Goal: Task Accomplishment & Management: Complete application form

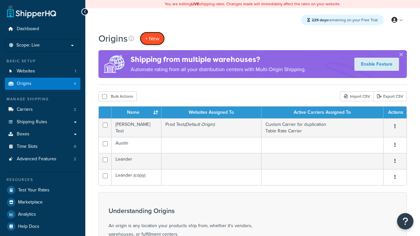
click at [152, 38] on span "+ New" at bounding box center [152, 39] width 14 height 8
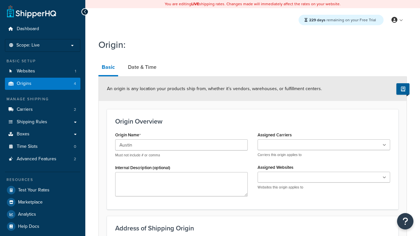
type input "Austin"
type input "Test Street"
type input "Austin"
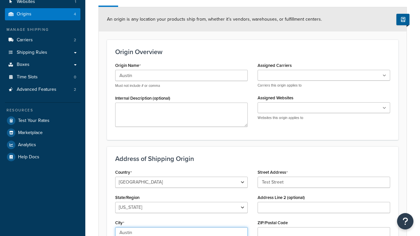
select select "43"
type input "Austin"
type input "78664"
